Goal: Task Accomplishment & Management: Manage account settings

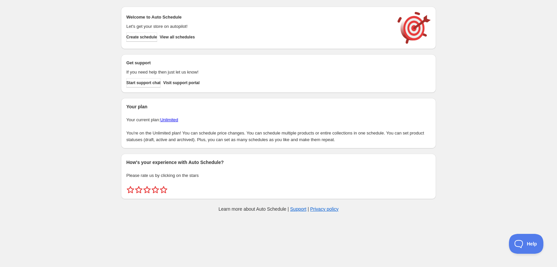
click at [501, 71] on div "Create schedule Help & support Cancel Discount prices Schedule a discount, sale…" at bounding box center [278, 111] width 557 height 222
drag, startPoint x: 172, startPoint y: 48, endPoint x: 493, endPoint y: 77, distance: 322.4
click at [526, 85] on div "Create schedule Help & support Cancel Discount prices Schedule a discount, sale…" at bounding box center [278, 111] width 557 height 222
click at [188, 35] on span "View all schedules" at bounding box center [177, 36] width 35 height 5
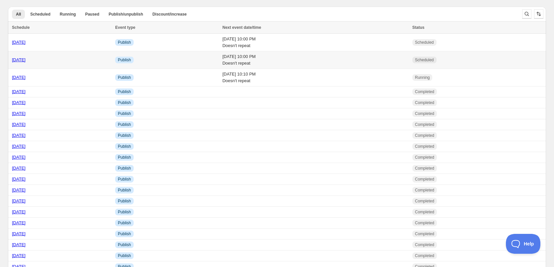
click at [292, 68] on td "Sat 11th October 25 10:00 PM Doesn't repeat" at bounding box center [315, 60] width 190 height 18
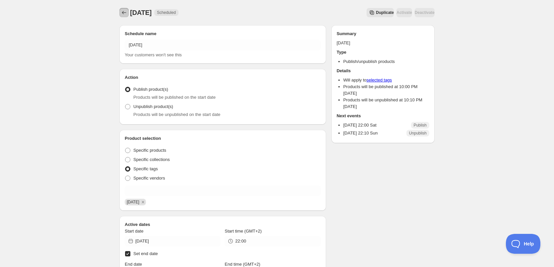
click at [123, 12] on icon "Schedules" at bounding box center [124, 12] width 4 height 3
